Goal: Navigation & Orientation: Go to known website

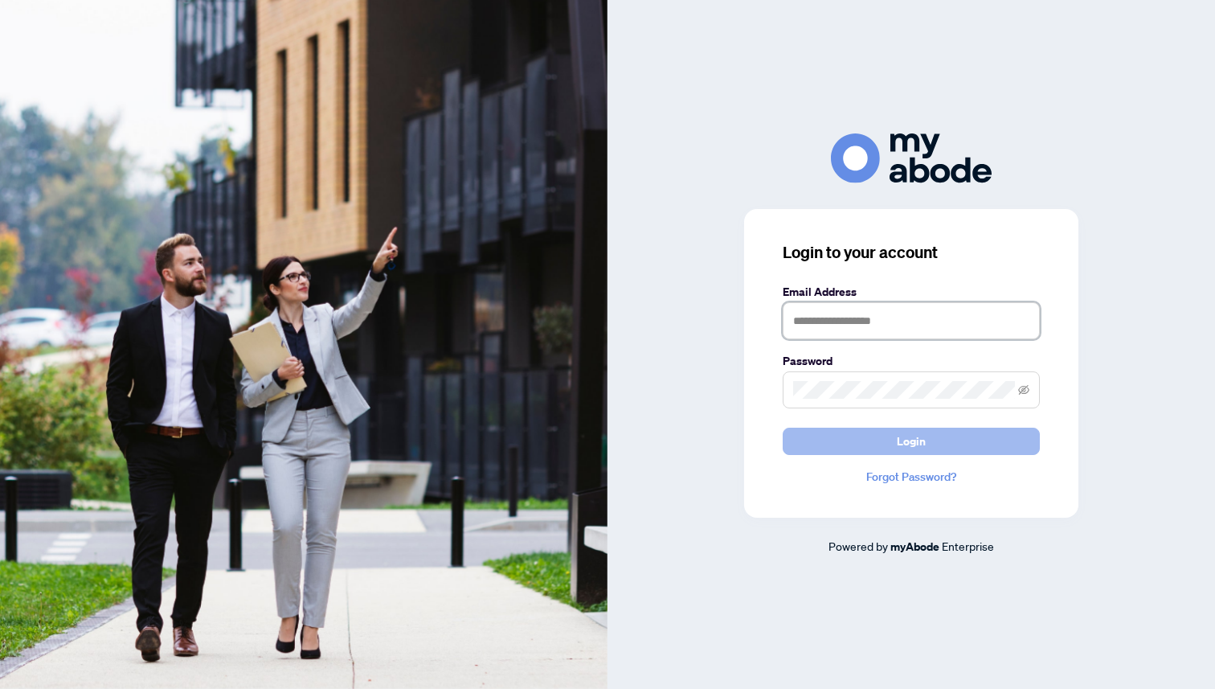
type input "**********"
click at [813, 446] on button "Login" at bounding box center [911, 441] width 257 height 27
